Goal: Information Seeking & Learning: Find specific fact

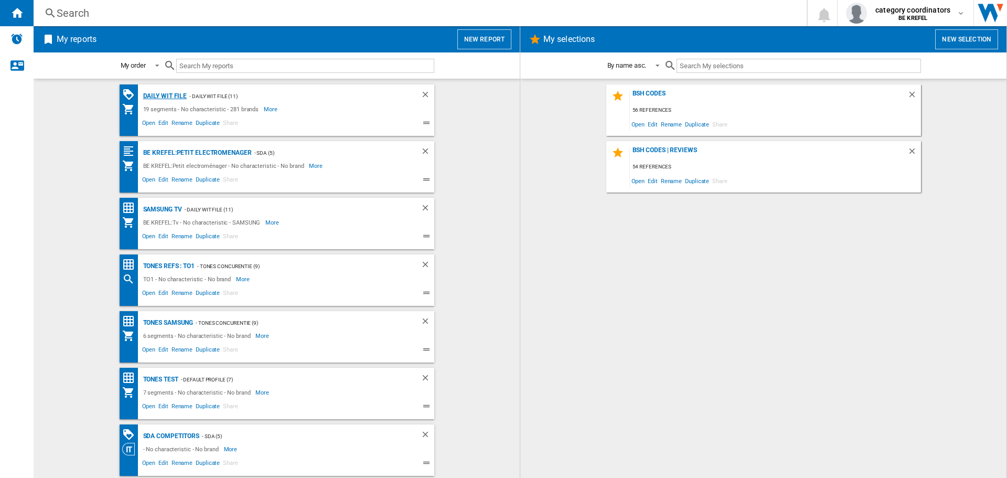
click at [152, 94] on div "Daily WIT file" at bounding box center [164, 96] width 47 height 13
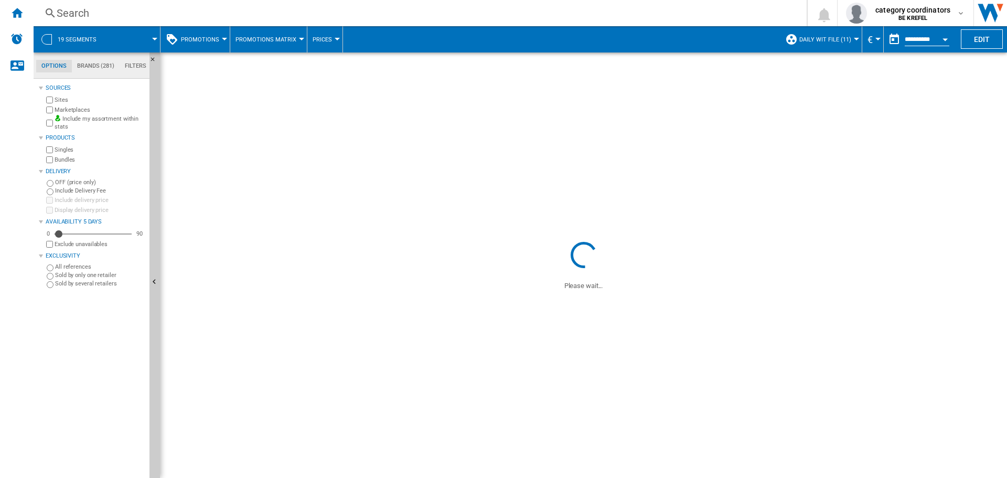
click at [199, 47] on button "Promotions" at bounding box center [203, 39] width 44 height 26
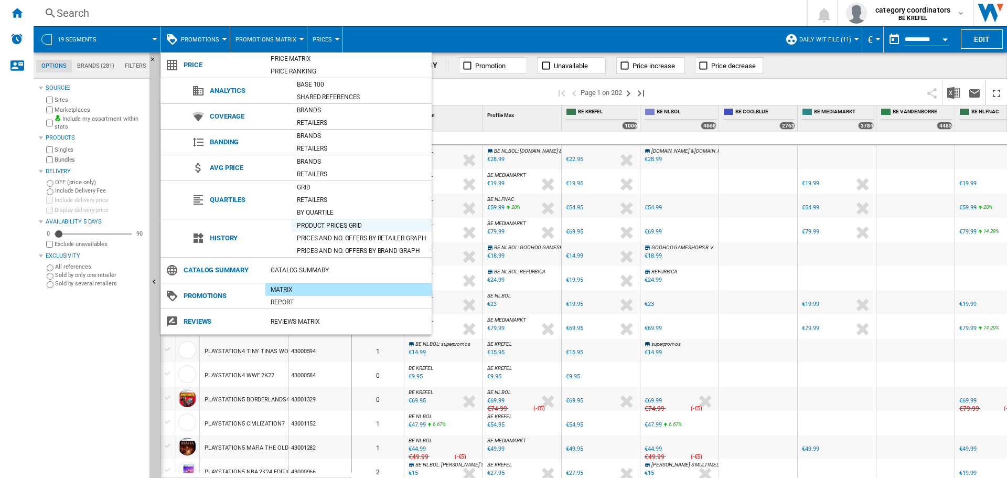
click at [315, 224] on div "Product prices grid" at bounding box center [362, 225] width 140 height 10
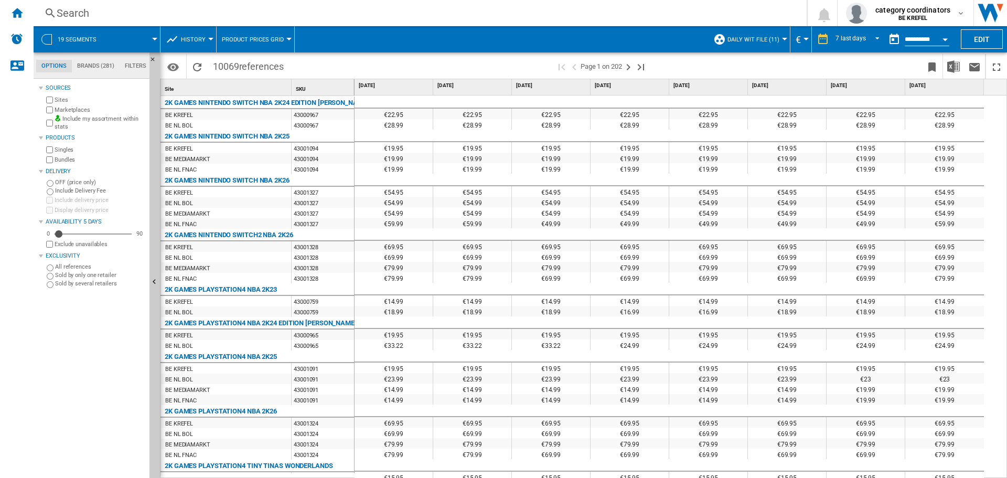
click at [52, 16] on ng-md-icon at bounding box center [50, 13] width 13 height 13
click at [52, 10] on ng-md-icon at bounding box center [50, 13] width 13 height 13
click at [87, 13] on div "Search" at bounding box center [418, 13] width 722 height 15
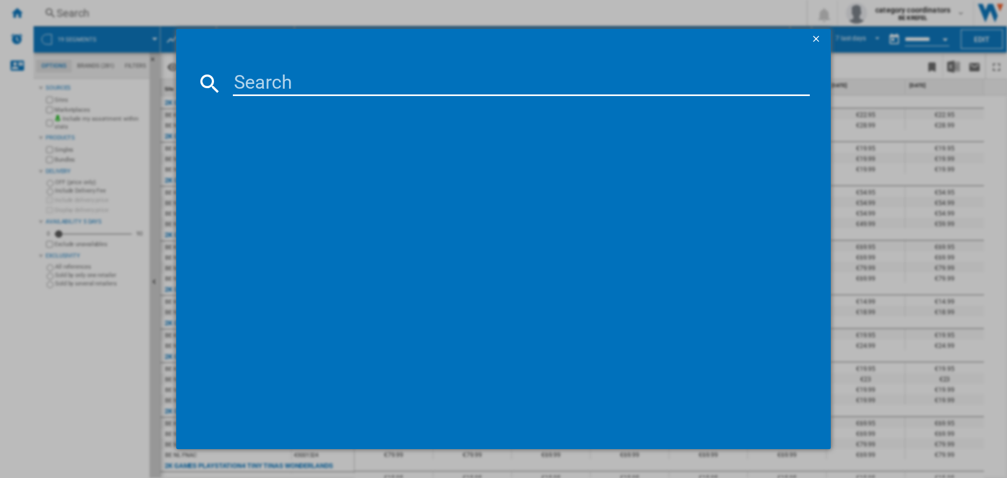
click at [274, 75] on input at bounding box center [521, 83] width 577 height 25
type input "12007029"
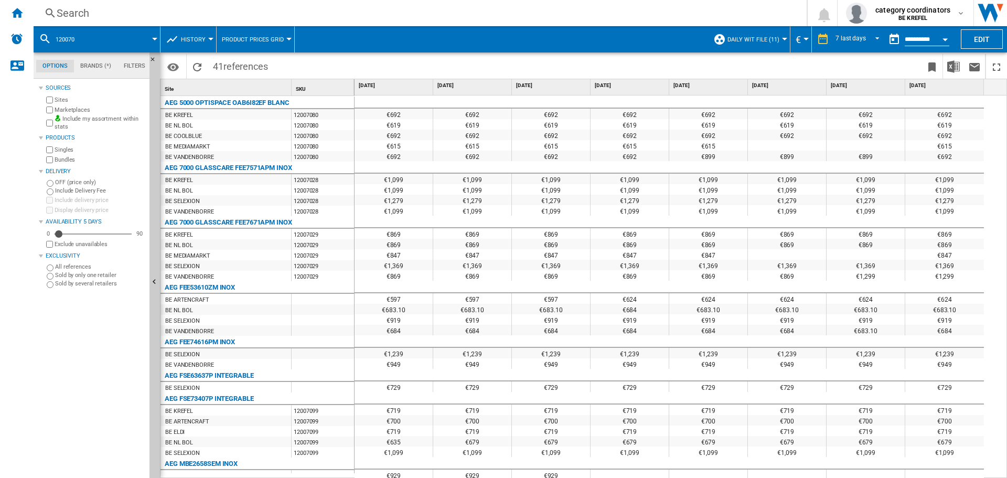
click at [193, 42] on span "History" at bounding box center [193, 39] width 25 height 7
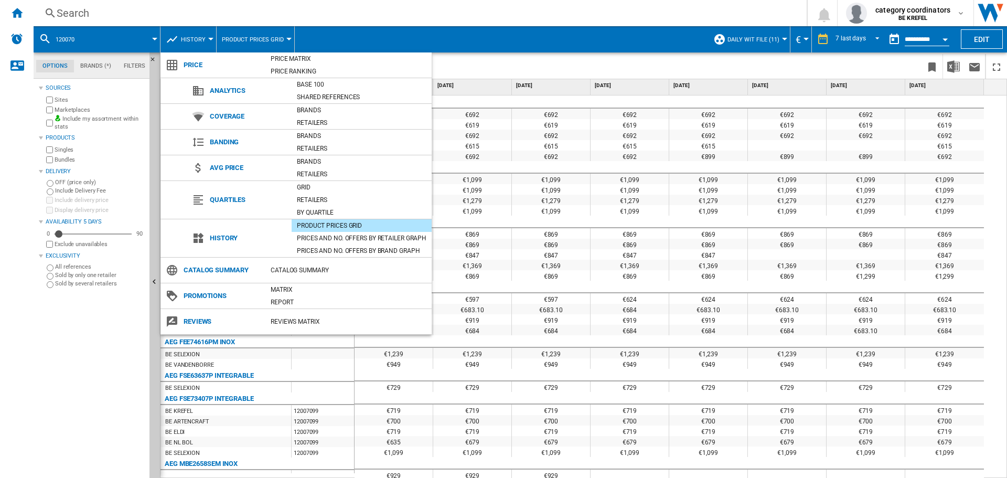
click at [333, 227] on div "Product prices grid" at bounding box center [362, 225] width 140 height 10
click at [515, 57] on md-backdrop at bounding box center [503, 239] width 1007 height 478
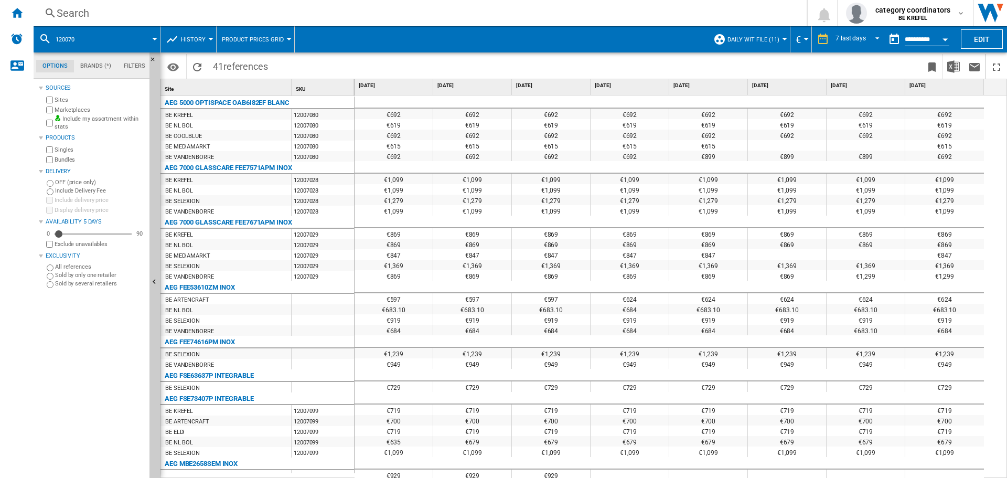
click at [52, 13] on ng-md-icon at bounding box center [50, 13] width 13 height 13
click at [46, 10] on ng-md-icon at bounding box center [50, 13] width 13 height 13
click at [50, 11] on ng-md-icon at bounding box center [50, 13] width 13 height 13
click at [47, 7] on ng-md-icon at bounding box center [50, 13] width 13 height 13
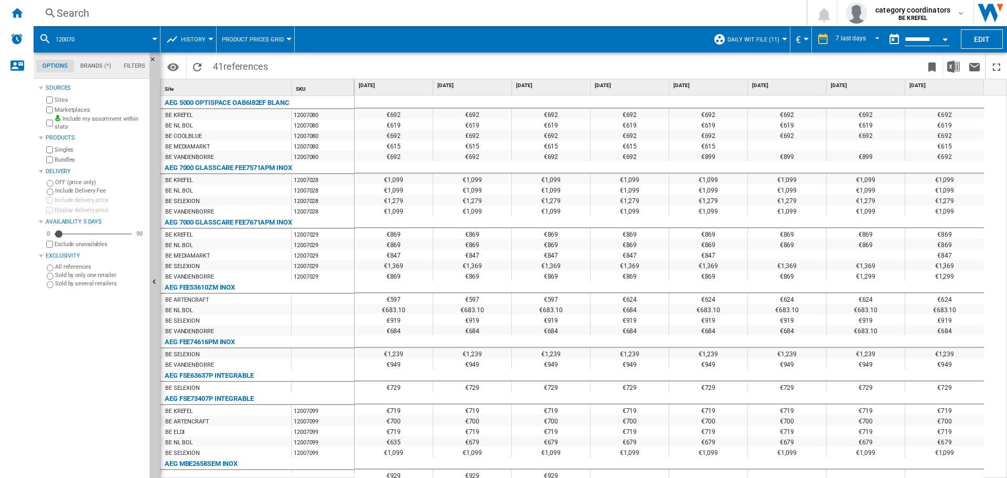
click at [264, 43] on button "Product prices grid" at bounding box center [255, 39] width 67 height 26
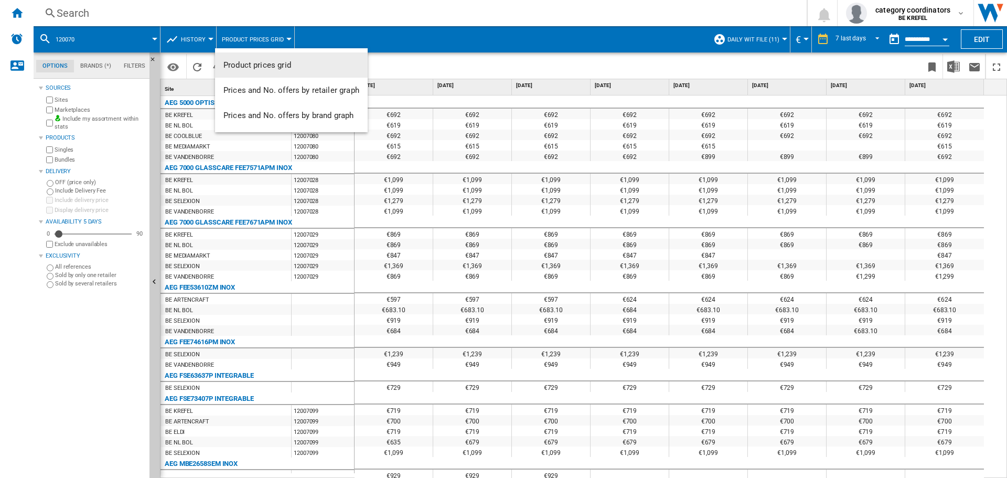
click at [222, 46] on md-backdrop at bounding box center [503, 239] width 1007 height 478
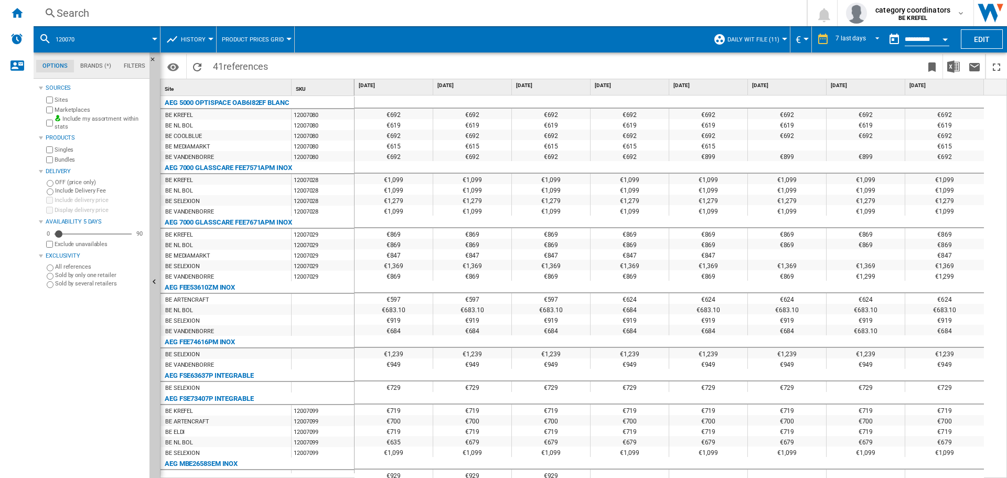
click at [206, 48] on button "History" at bounding box center [196, 39] width 30 height 26
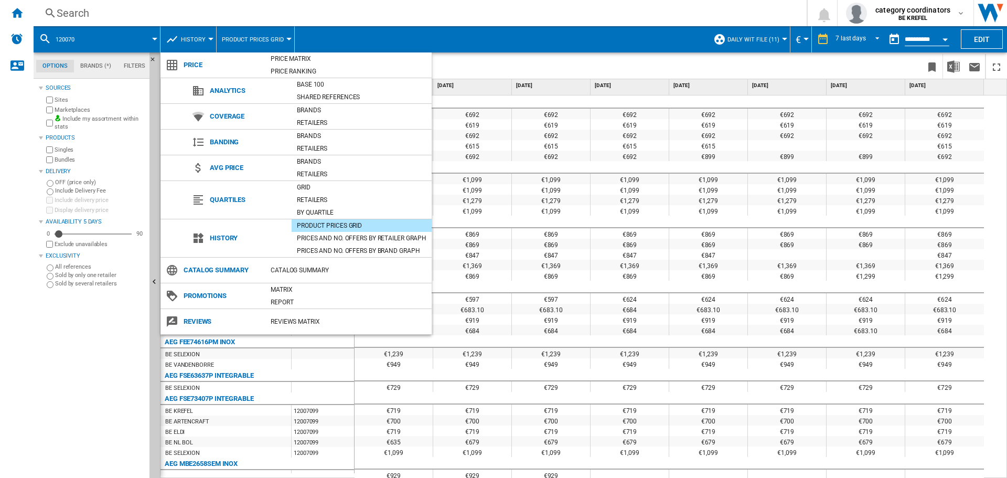
click at [328, 226] on div "Product prices grid" at bounding box center [362, 225] width 140 height 10
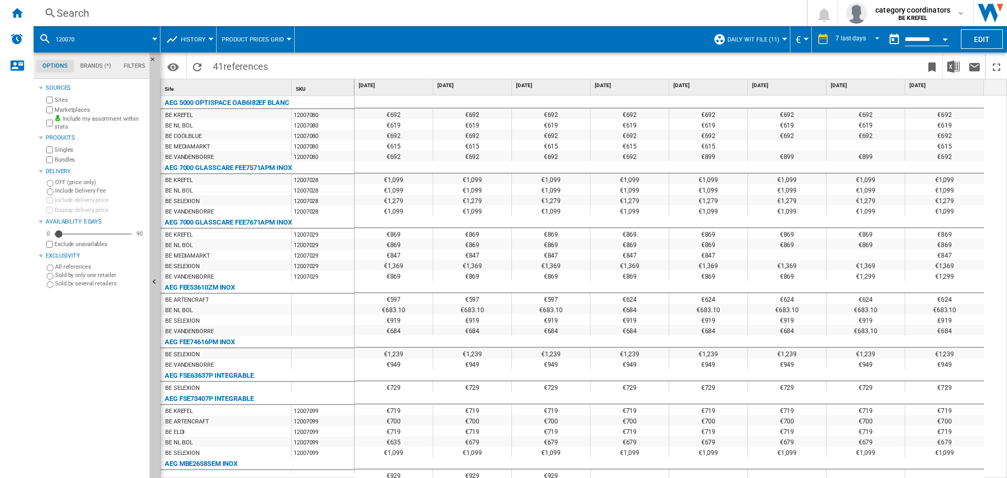
click at [206, 35] on button "History" at bounding box center [196, 39] width 30 height 26
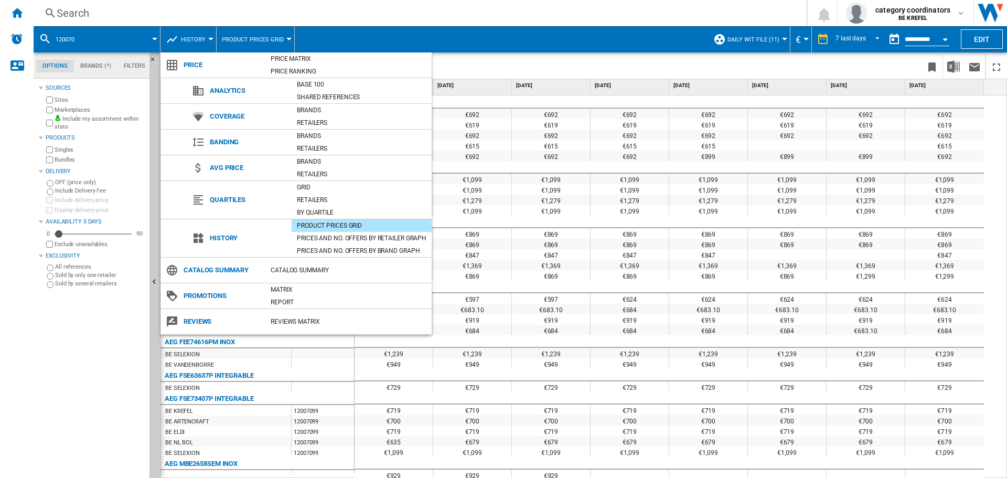
click at [317, 224] on div "Product prices grid" at bounding box center [362, 225] width 140 height 10
click at [542, 68] on md-backdrop at bounding box center [503, 239] width 1007 height 478
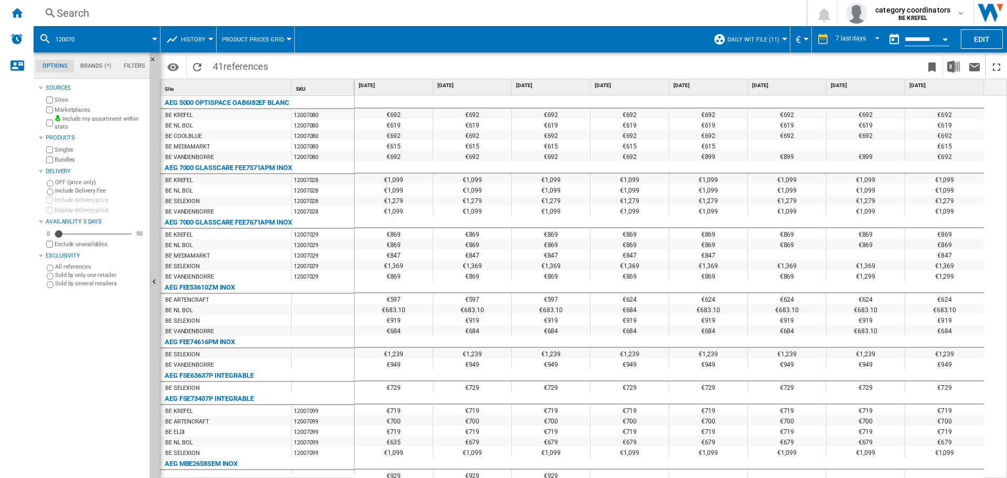
click at [49, 8] on ng-md-icon at bounding box center [50, 13] width 13 height 13
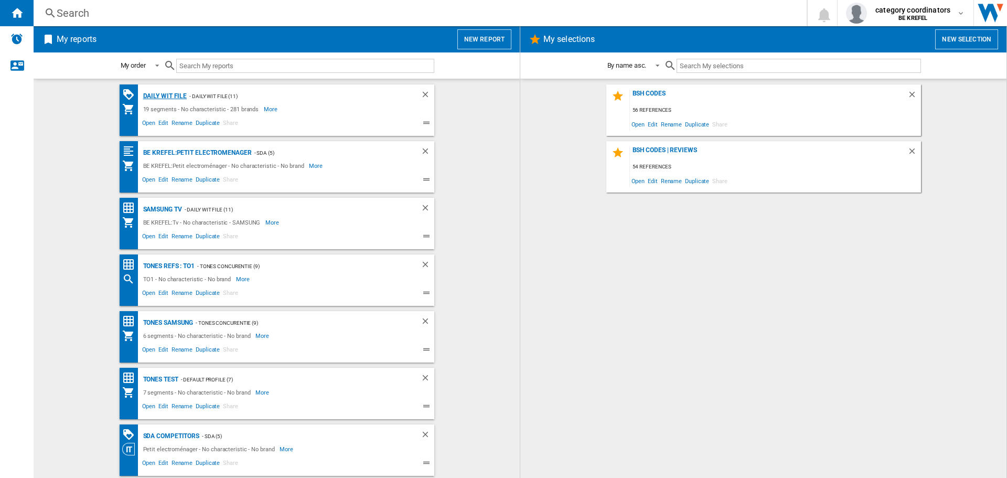
click at [145, 96] on div "Daily WIT file" at bounding box center [164, 96] width 47 height 13
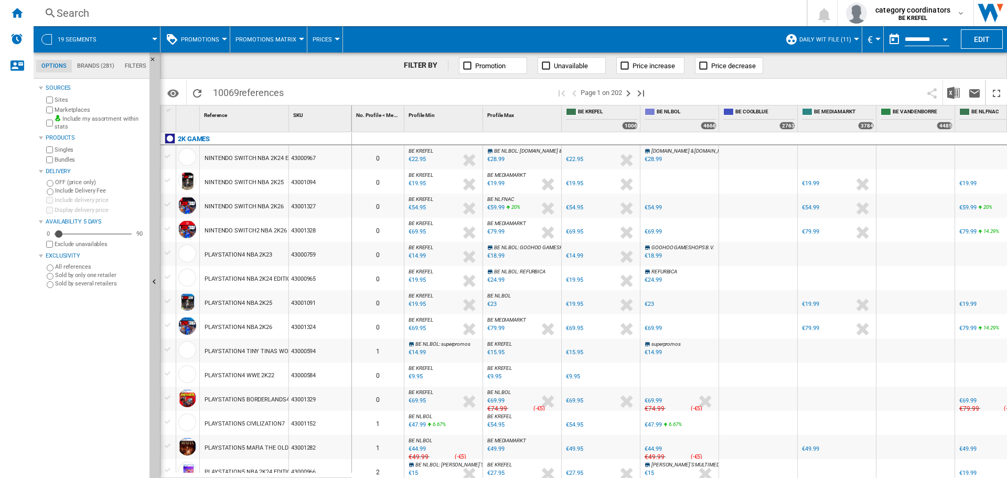
click at [210, 35] on button "Promotions" at bounding box center [203, 39] width 44 height 26
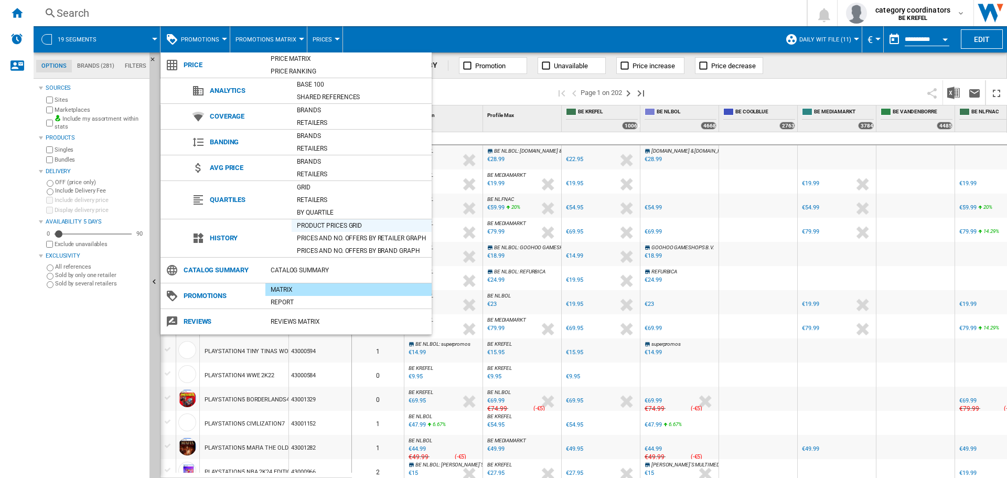
click at [320, 226] on div "Product prices grid" at bounding box center [362, 225] width 140 height 10
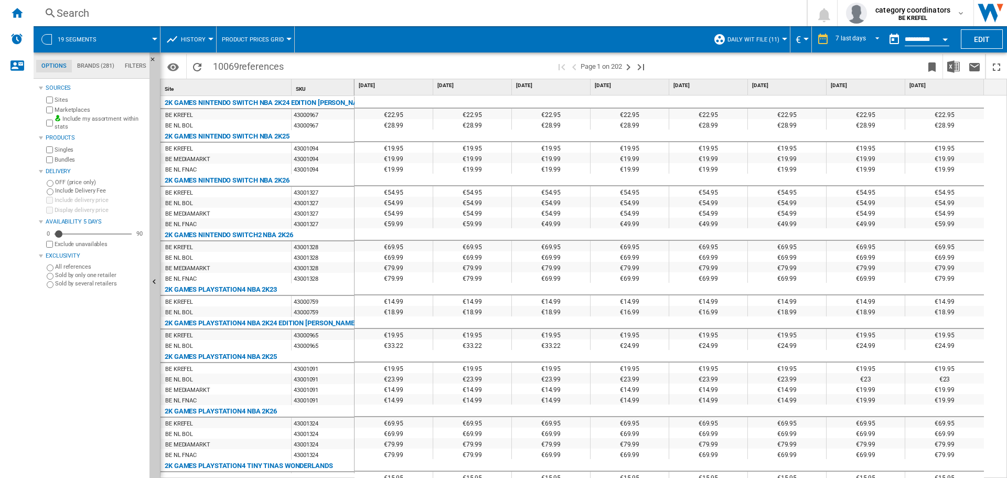
click at [54, 11] on ng-md-icon at bounding box center [50, 13] width 13 height 13
click at [113, 13] on div "Search" at bounding box center [418, 13] width 722 height 15
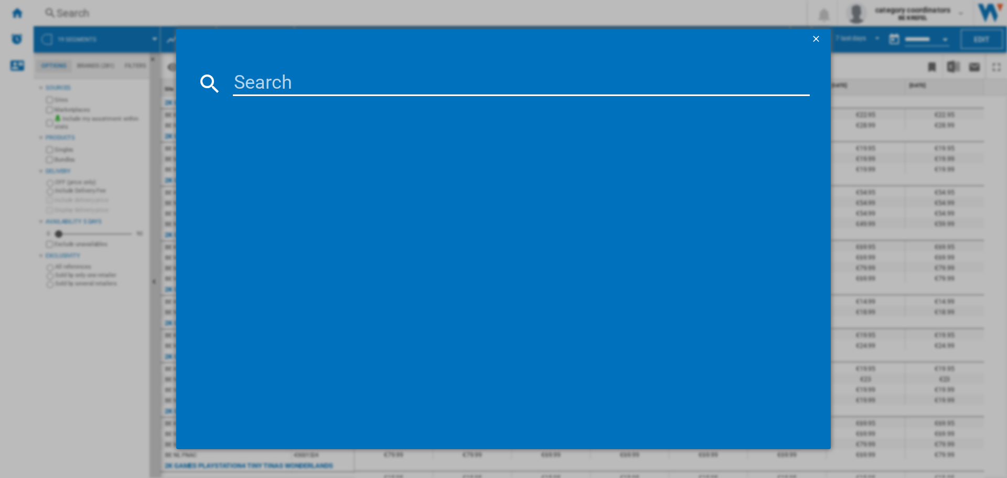
click at [287, 80] on input at bounding box center [521, 83] width 577 height 25
type input "12007029"
click at [350, 152] on div "AEG 7000 GLASSCARE FEE7671APM INOX" at bounding box center [511, 151] width 566 height 10
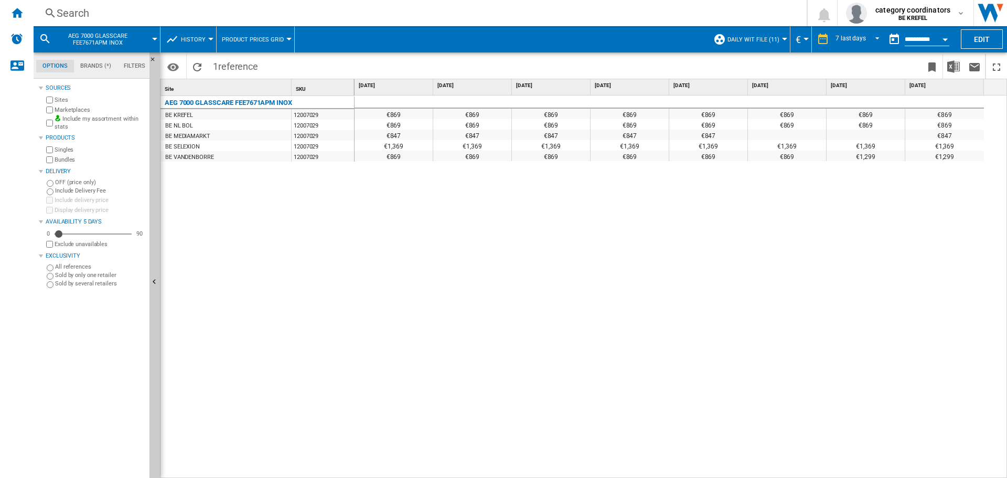
click at [235, 99] on div "AEG 7000 GLASSCARE FEE7671APM INOX" at bounding box center [228, 102] width 127 height 13
drag, startPoint x: 235, startPoint y: 101, endPoint x: 301, endPoint y: 111, distance: 66.7
click at [301, 111] on div "AEG 7000 GLASSCARE FEE7671APM INOX BE KREFEL 12007029 BE NL BOL 12007029 BE MED…" at bounding box center [257, 127] width 194 height 63
drag, startPoint x: 381, startPoint y: 282, endPoint x: 458, endPoint y: 421, distance: 158.9
drag, startPoint x: 458, startPoint y: 421, endPoint x: 250, endPoint y: 224, distance: 286.3
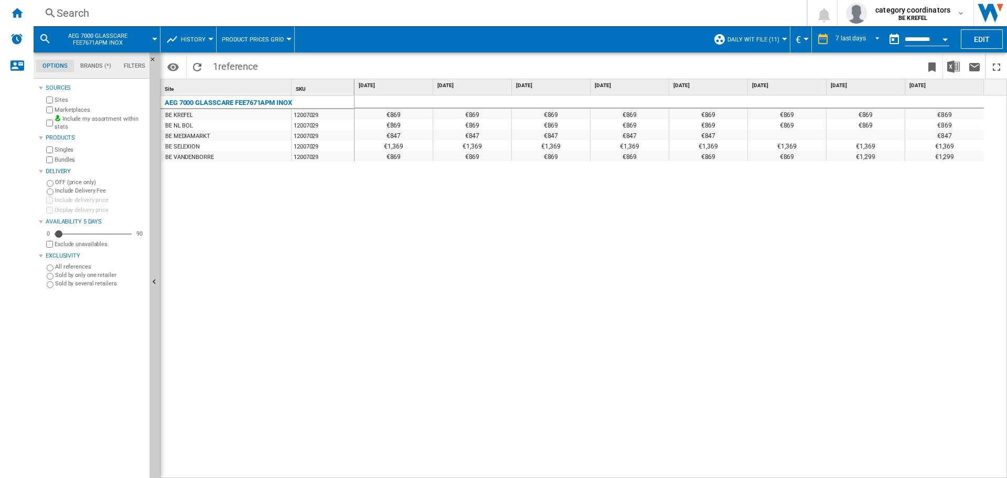
click at [250, 224] on div "AEG 7000 GLASSCARE FEE7671APM INOX BE KREFEL 12007029 BE NL BOL 12007029 BE MED…" at bounding box center [257, 284] width 194 height 377
drag, startPoint x: 276, startPoint y: 103, endPoint x: 320, endPoint y: 183, distance: 92.0
click at [320, 183] on div "AEG 7000 GLASSCARE FEE7671APM INOX BE KREFEL 12007029 BE NL BOL 12007029 BE MED…" at bounding box center [257, 284] width 194 height 377
click at [675, 324] on div "€869 €869 €869 €869 €869 €869 €869 €869 €869 €869 €869 €869 €869 €869 €869 €869…" at bounding box center [680, 286] width 653 height 383
click at [770, 470] on div "€869 €869 €869 €869 €869 €869 €869 €869 €869 €869 €869 €869 €869 €869 €869 €869…" at bounding box center [680, 286] width 653 height 383
